Goal: Task Accomplishment & Management: Use online tool/utility

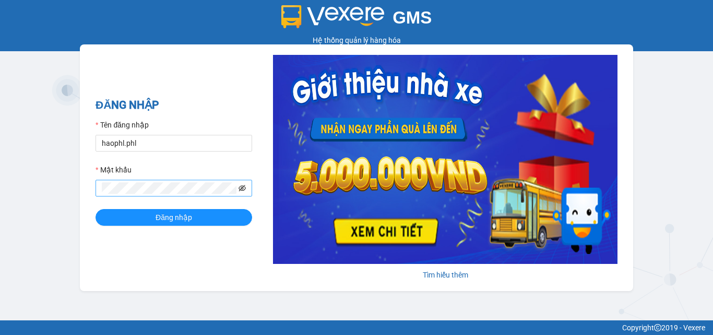
click at [244, 188] on icon "eye-invisible" at bounding box center [242, 187] width 7 height 7
click at [179, 215] on span "Đăng nhập" at bounding box center [174, 216] width 37 height 11
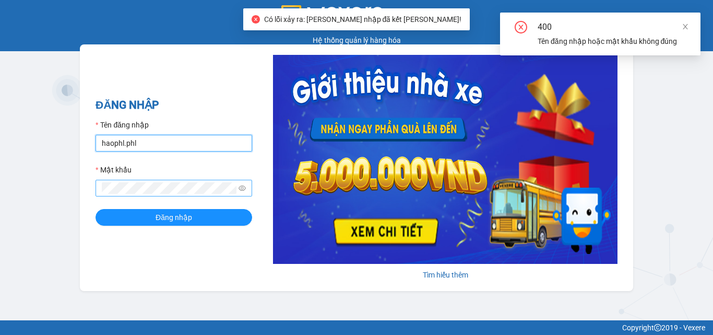
click at [184, 145] on input "haophl.phl" at bounding box center [174, 143] width 157 height 17
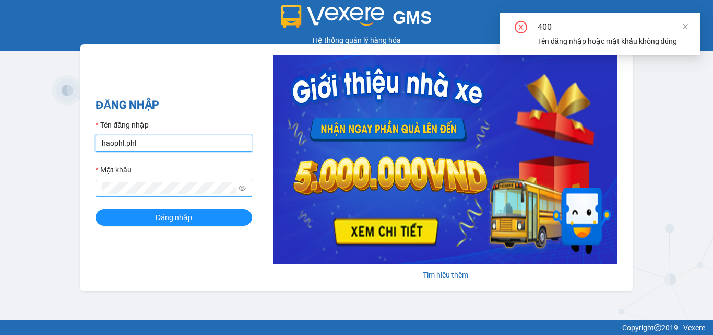
type input "chung.phl"
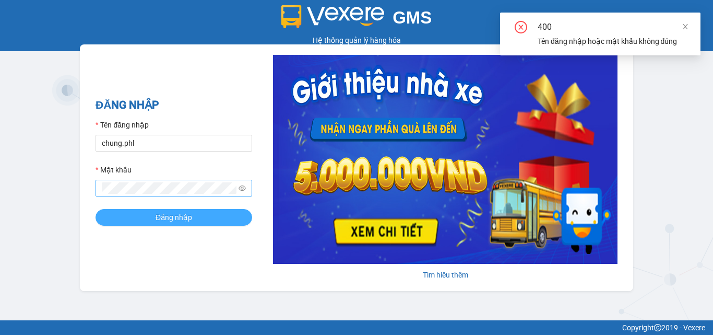
click at [146, 220] on button "Đăng nhập" at bounding box center [174, 217] width 157 height 17
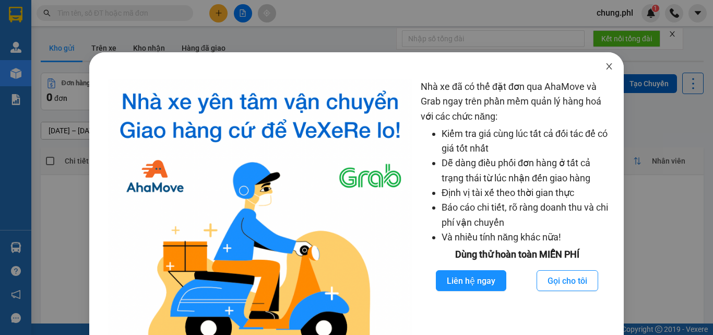
click at [605, 68] on icon "close" at bounding box center [609, 66] width 8 height 8
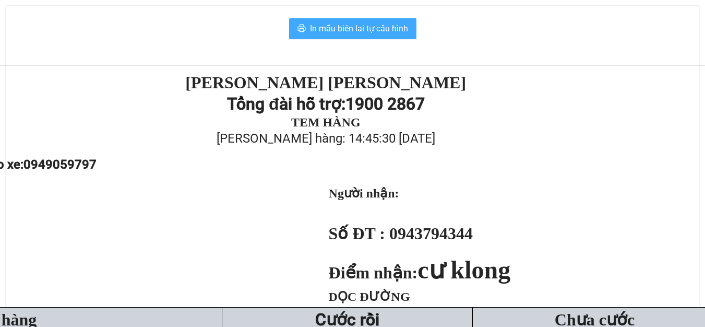
click at [335, 26] on span "In mẫu biên lai tự cấu hình" at bounding box center [359, 28] width 98 height 13
